Goal: Check status: Check status

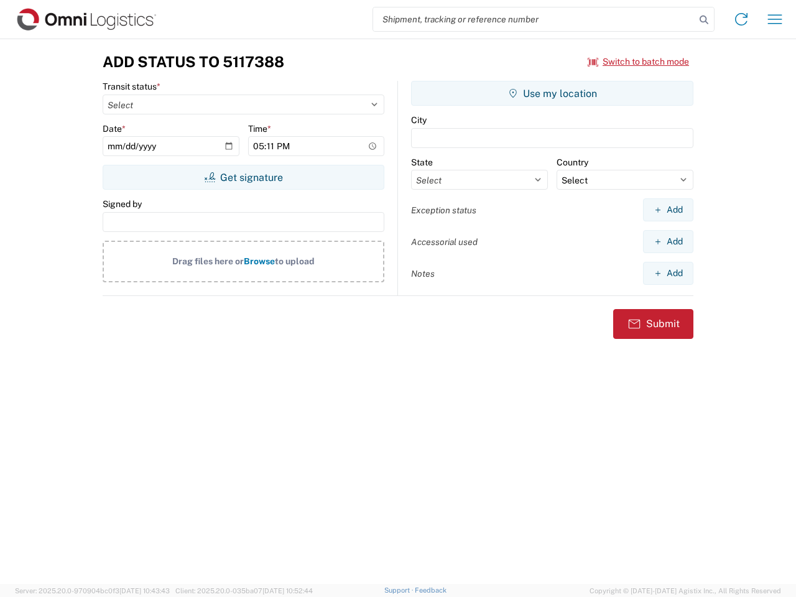
click at [534, 19] on input "search" at bounding box center [534, 19] width 322 height 24
click at [704, 20] on icon at bounding box center [703, 19] width 17 height 17
click at [741, 19] on icon at bounding box center [742, 19] width 20 height 20
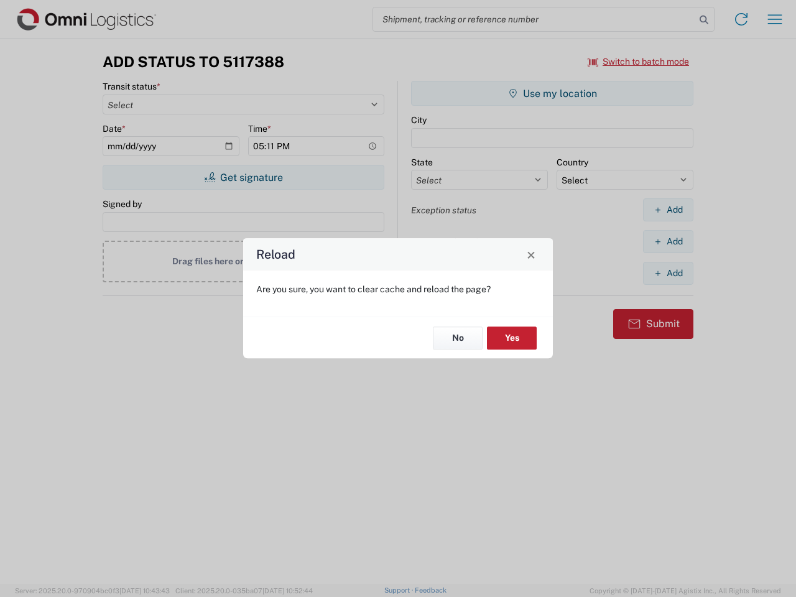
click at [775, 19] on div "Reload Are you sure, you want to clear cache and reload the page? No Yes" at bounding box center [398, 298] width 796 height 597
click at [639, 62] on div "Reload Are you sure, you want to clear cache and reload the page? No Yes" at bounding box center [398, 298] width 796 height 597
click at [243, 177] on div "Reload Are you sure, you want to clear cache and reload the page? No Yes" at bounding box center [398, 298] width 796 height 597
click at [552, 93] on div "Reload Are you sure, you want to clear cache and reload the page? No Yes" at bounding box center [398, 298] width 796 height 597
click at [668, 210] on div "Reload Are you sure, you want to clear cache and reload the page? No Yes" at bounding box center [398, 298] width 796 height 597
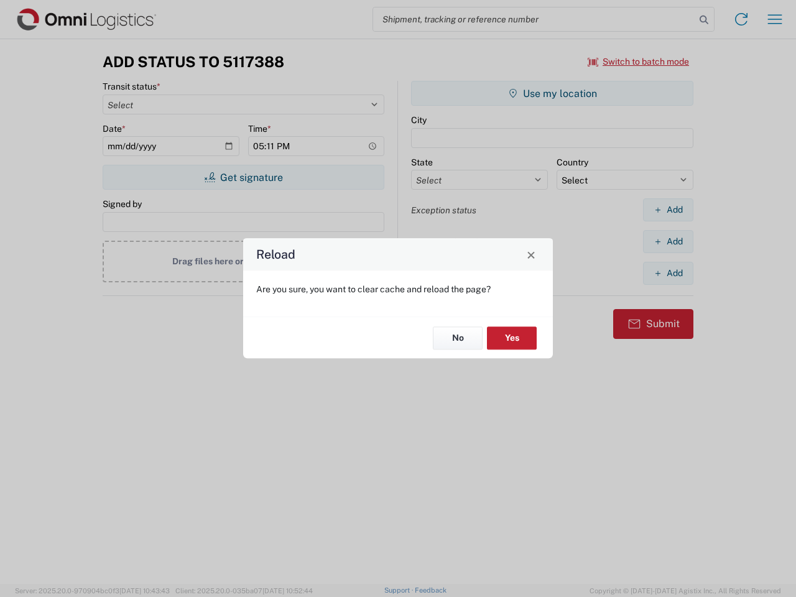
click at [668, 241] on div "Reload Are you sure, you want to clear cache and reload the page? No Yes" at bounding box center [398, 298] width 796 height 597
click at [668, 273] on div "Reload Are you sure, you want to clear cache and reload the page? No Yes" at bounding box center [398, 298] width 796 height 597
